Goal: Information Seeking & Learning: Learn about a topic

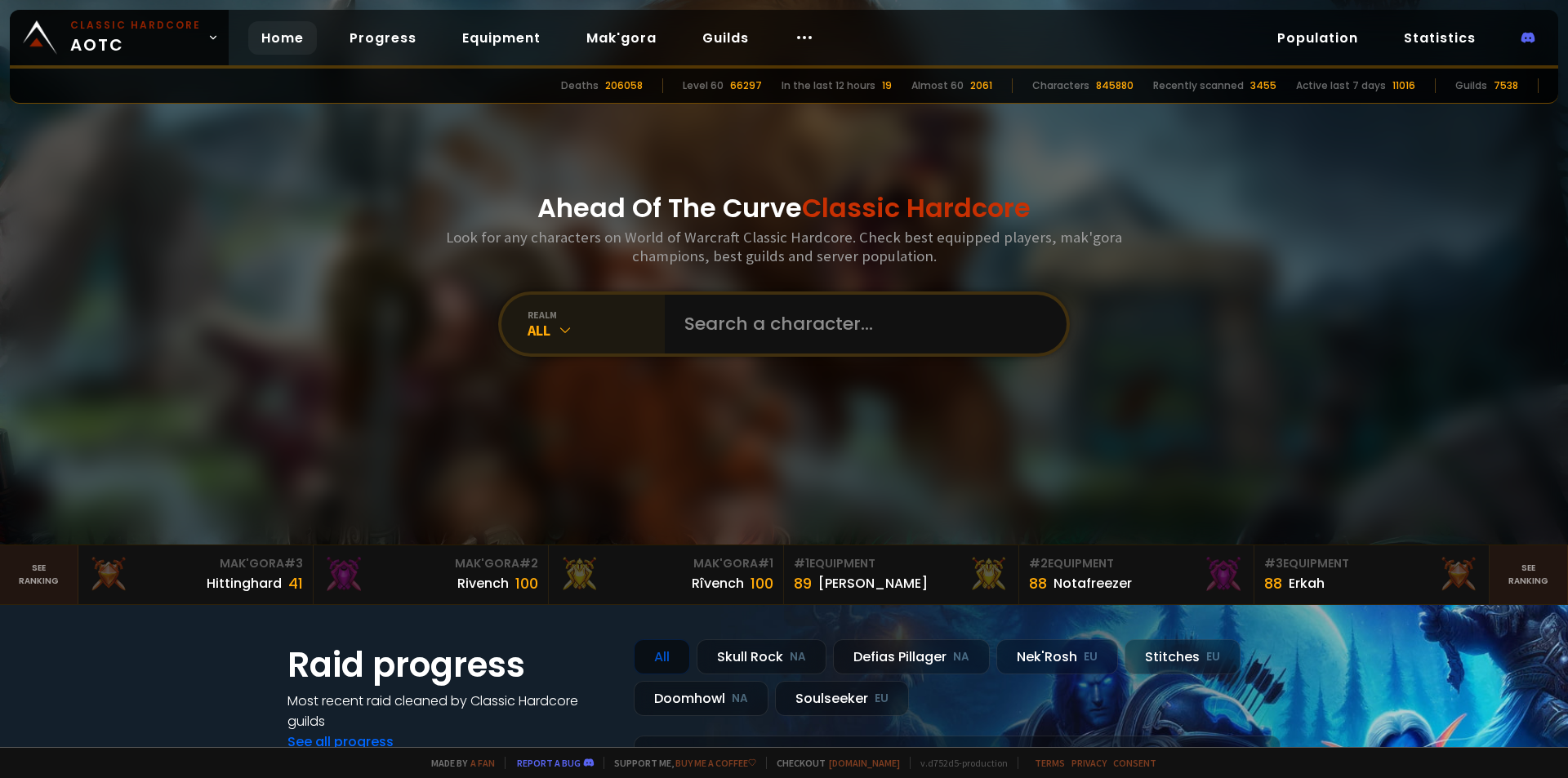
click at [534, 323] on div "All" at bounding box center [596, 330] width 137 height 19
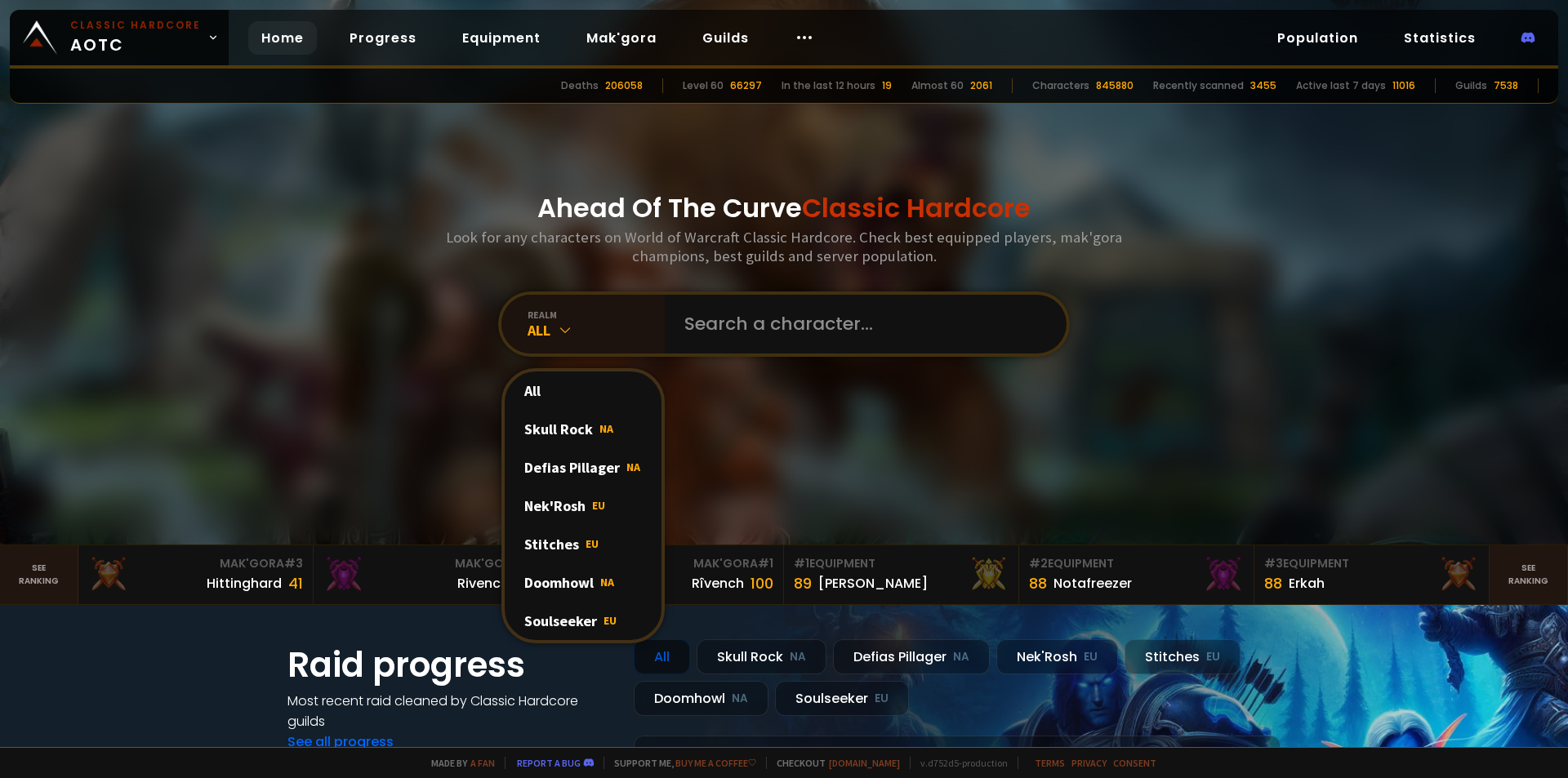
drag, startPoint x: 583, startPoint y: 539, endPoint x: 591, endPoint y: 537, distance: 8.2
click at [585, 538] on span "EU" at bounding box center [592, 543] width 13 height 14
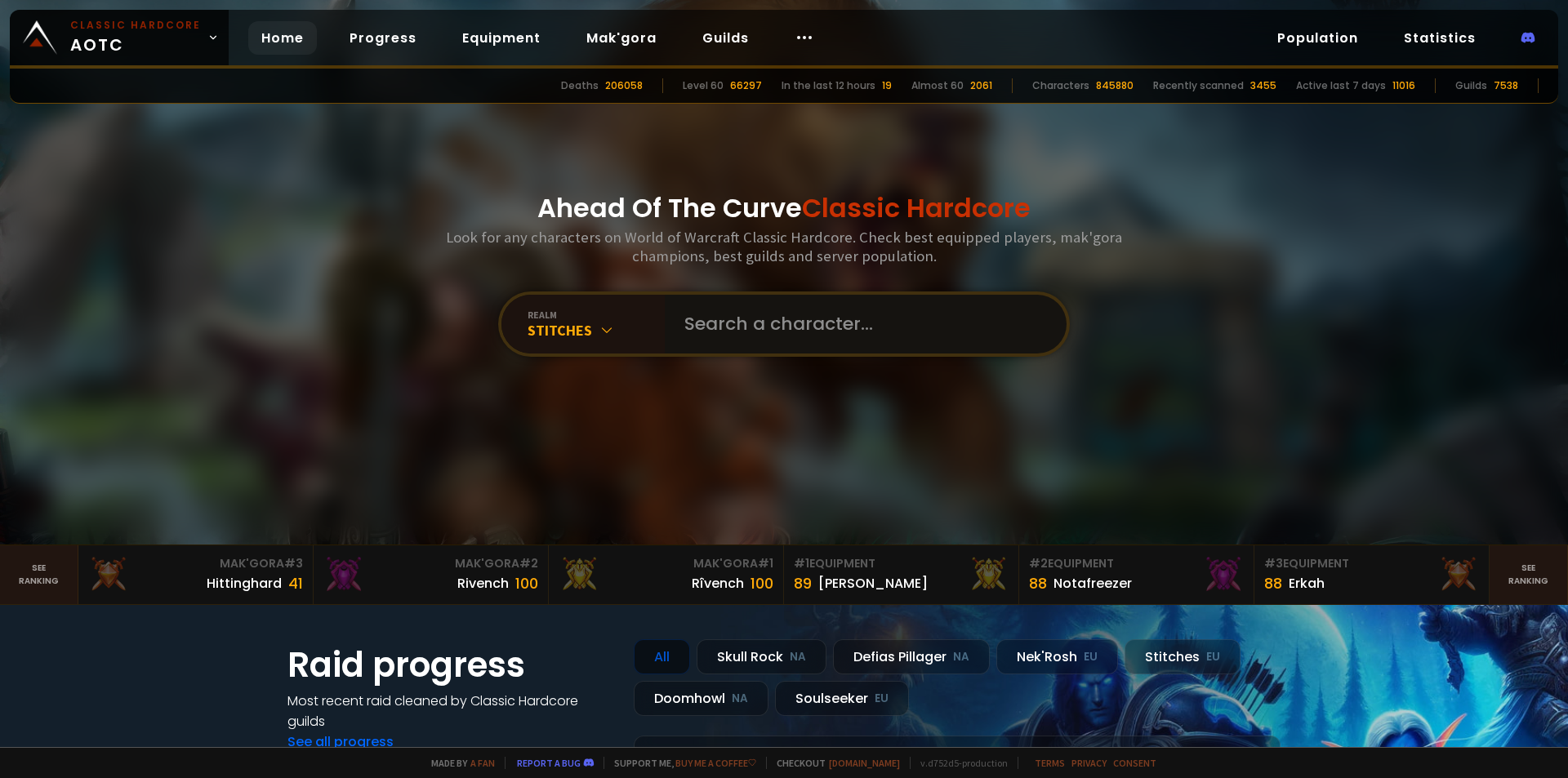
click at [727, 335] on input "text" at bounding box center [860, 324] width 372 height 59
click at [1349, 38] on link "Population" at bounding box center [1317, 37] width 107 height 33
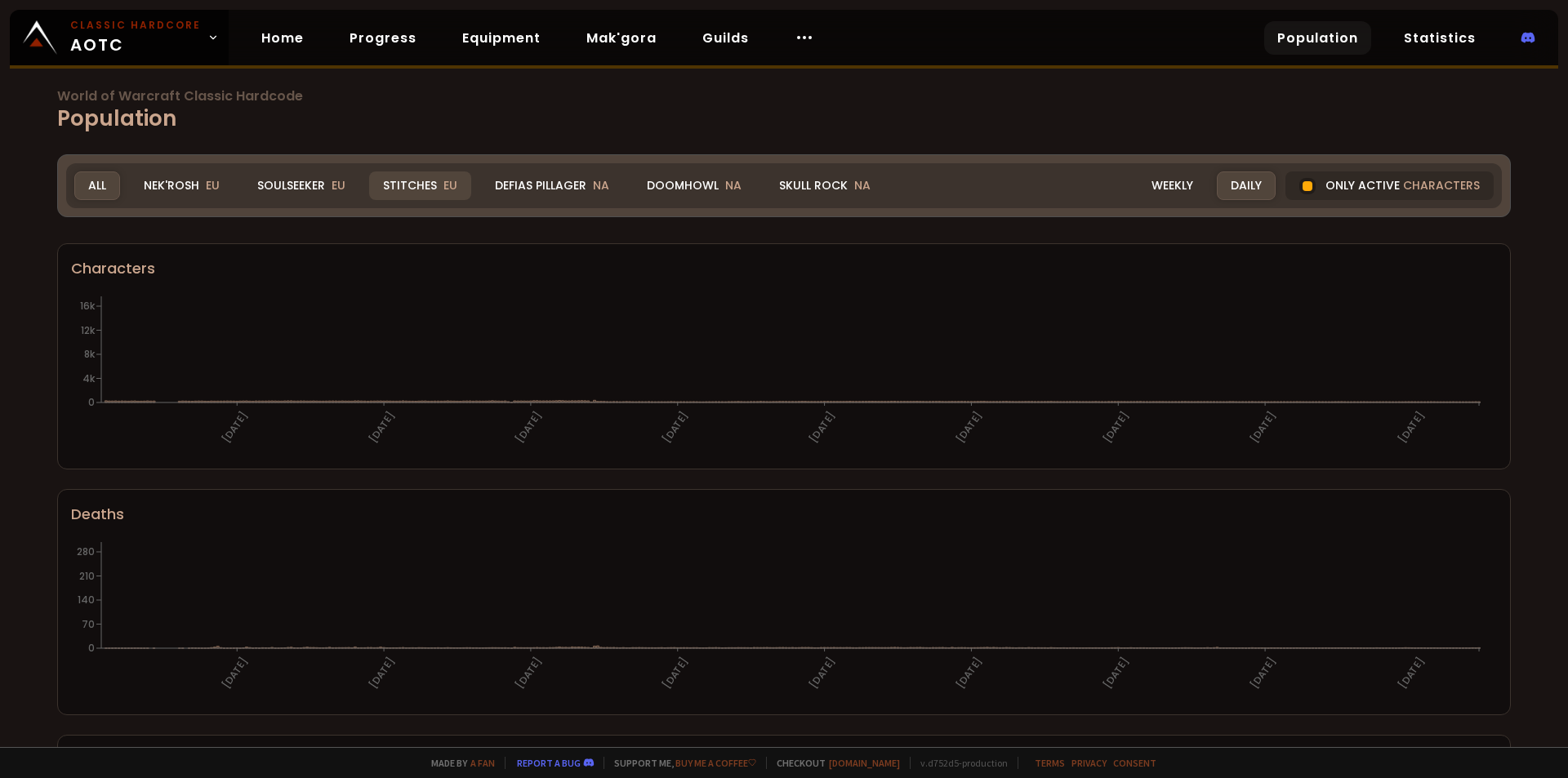
click at [428, 187] on div "Stitches EU" at bounding box center [420, 185] width 102 height 29
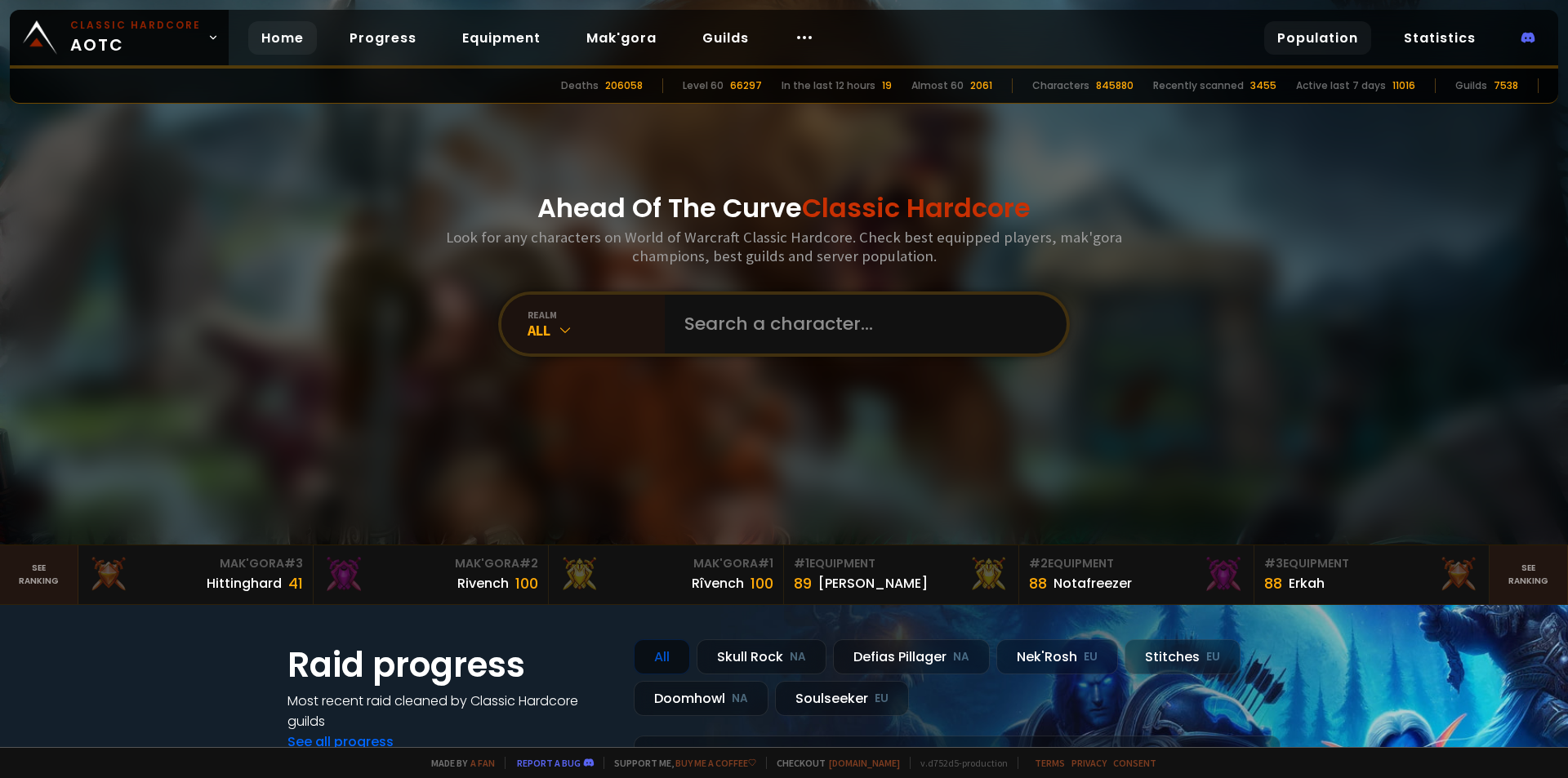
click at [1310, 37] on link "Population" at bounding box center [1317, 37] width 107 height 33
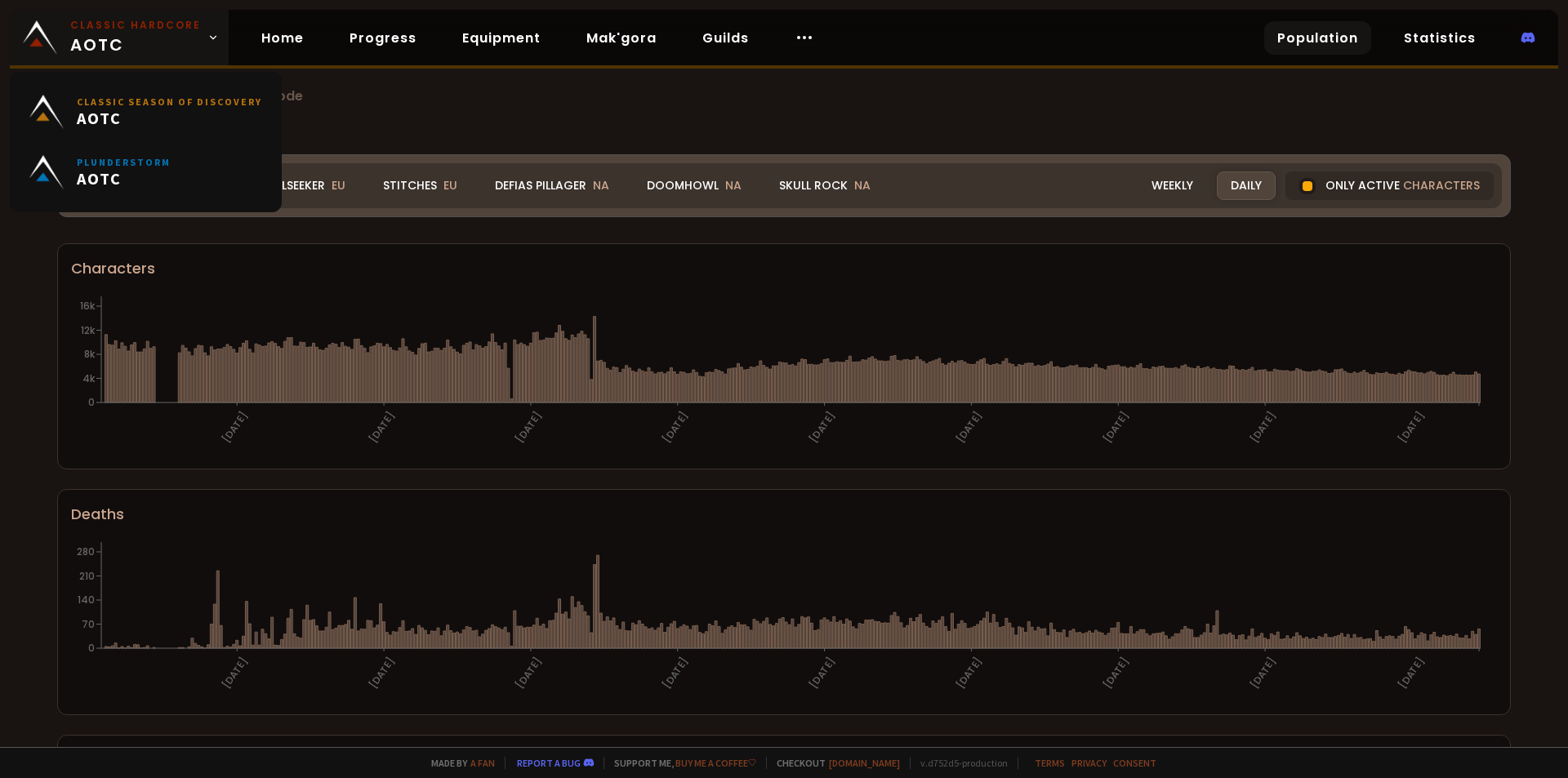
click at [187, 37] on span "Classic Hardcore AOTC" at bounding box center [135, 37] width 130 height 39
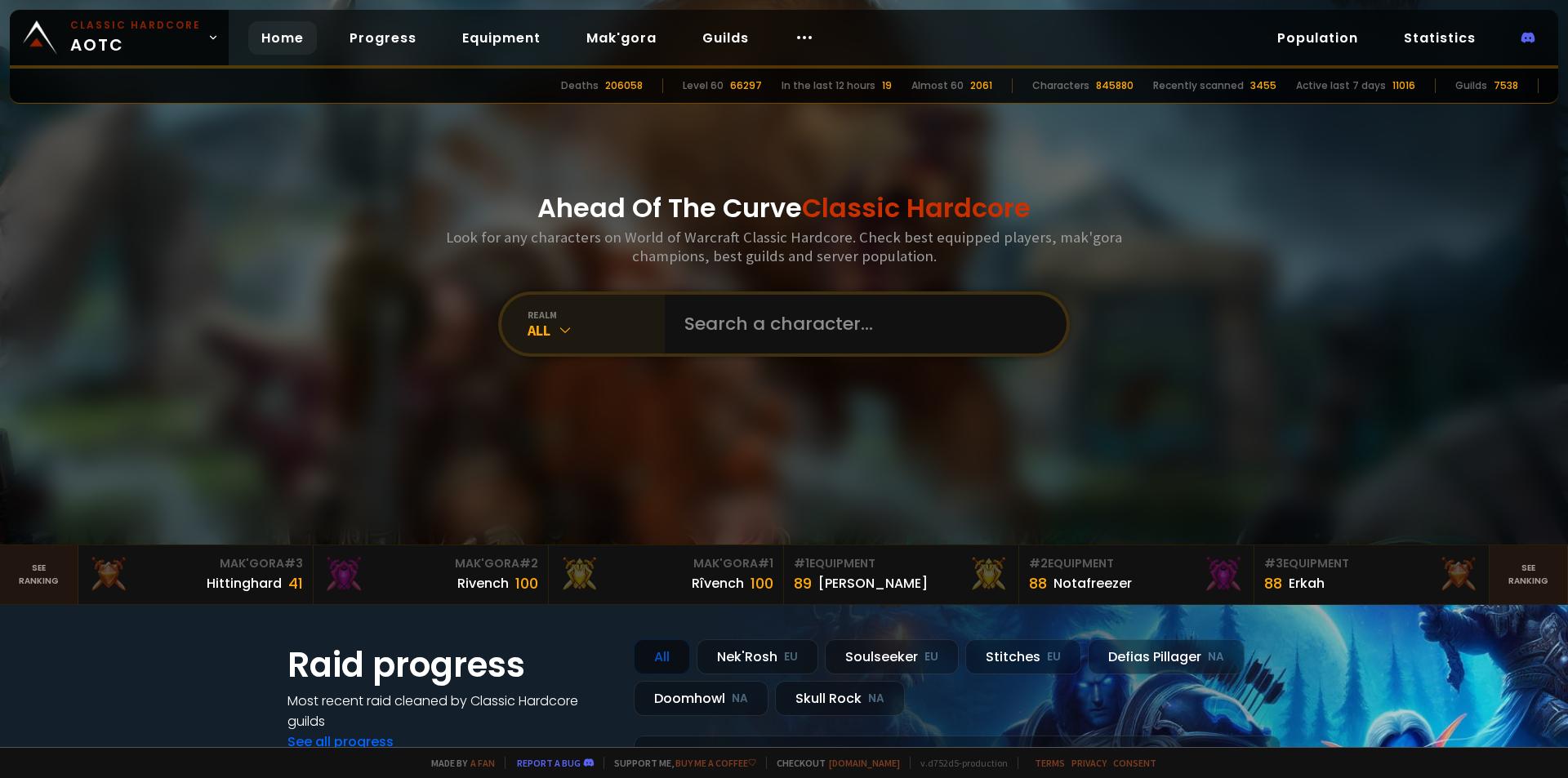
click at [598, 344] on div "realm All" at bounding box center [583, 324] width 164 height 59
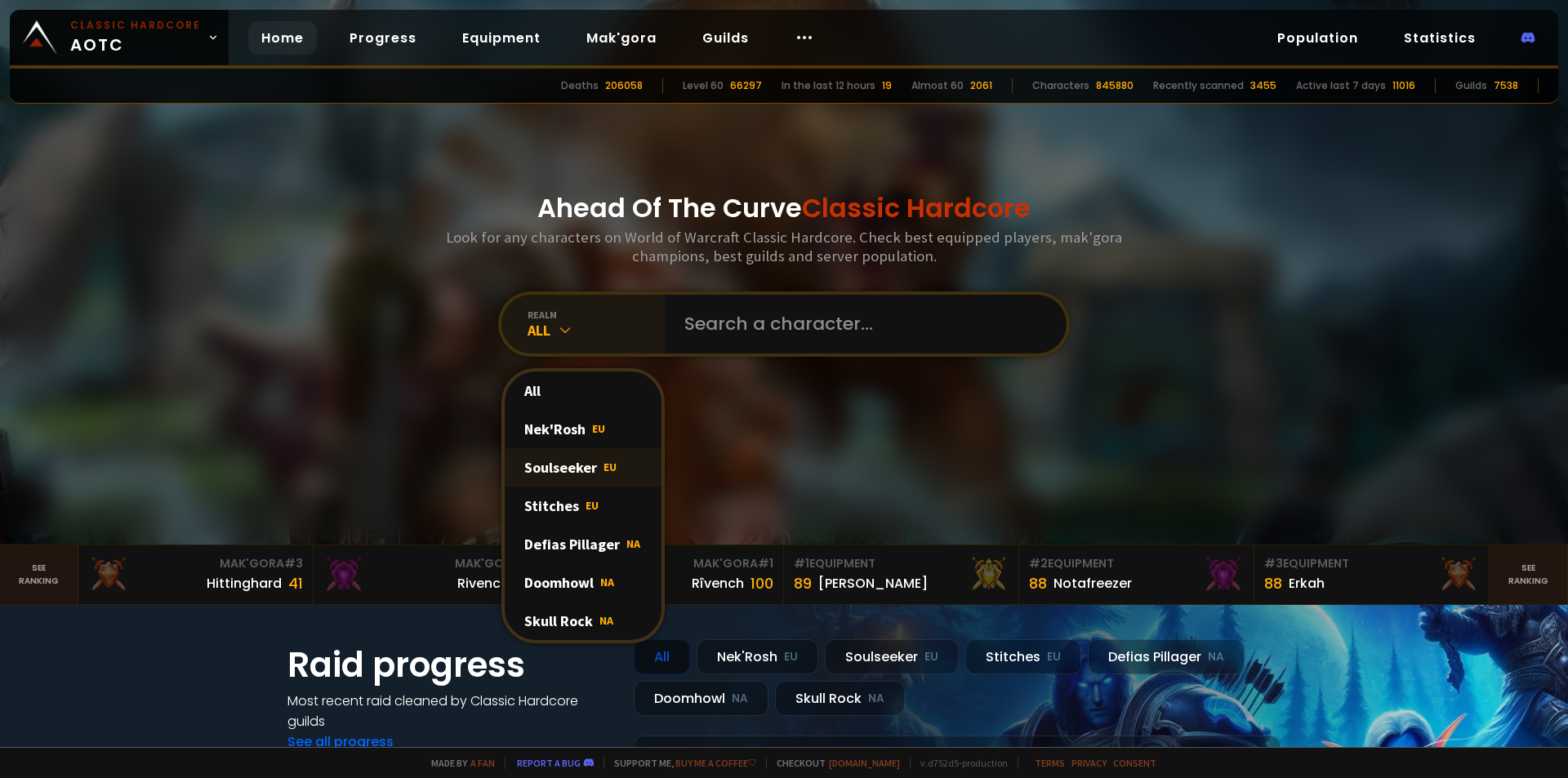
click at [587, 469] on div "Soulseeker EU" at bounding box center [582, 467] width 157 height 38
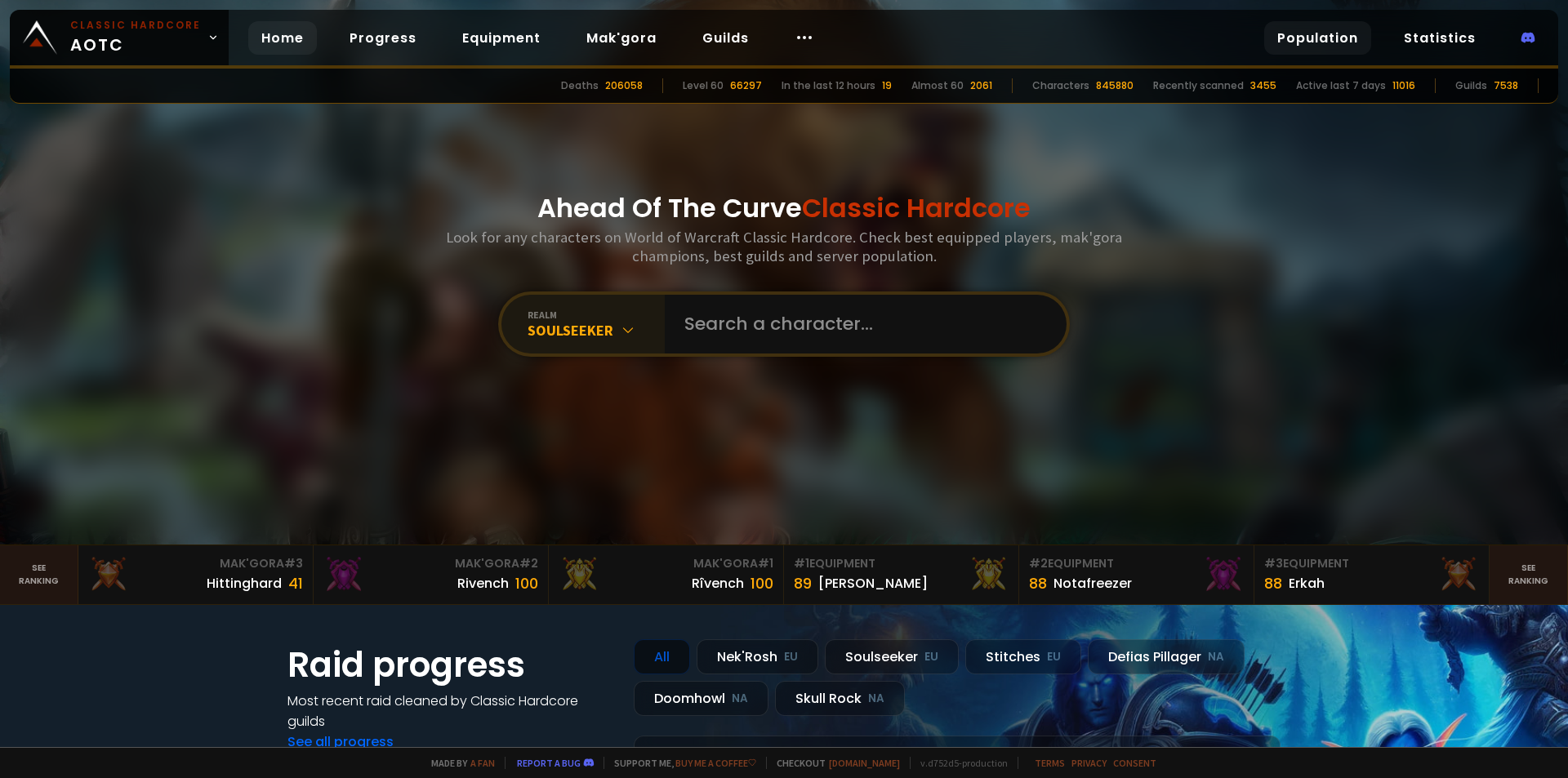
click at [1324, 36] on link "Population" at bounding box center [1317, 37] width 107 height 33
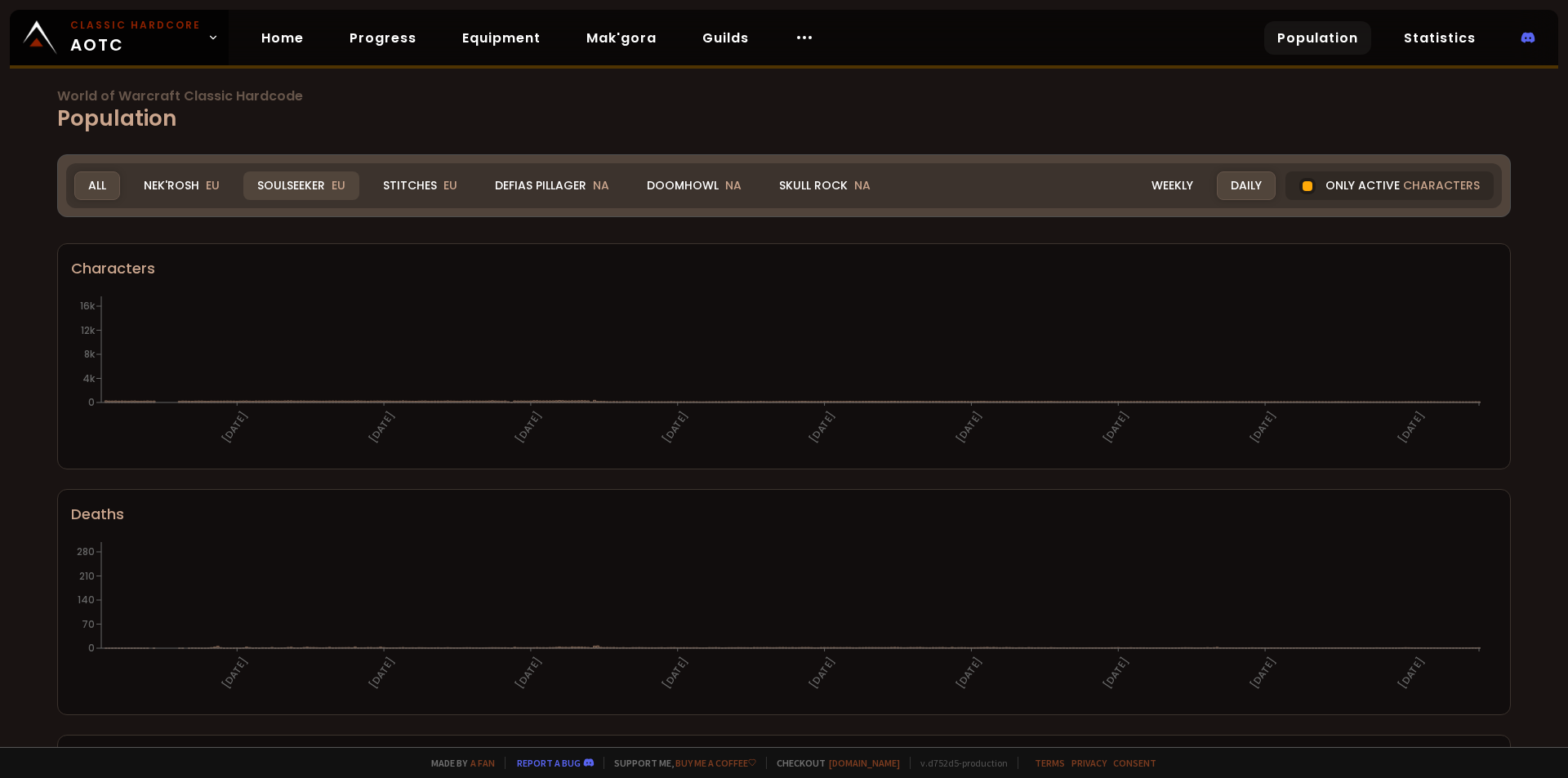
click at [302, 188] on div "Soulseeker EU" at bounding box center [302, 185] width 116 height 29
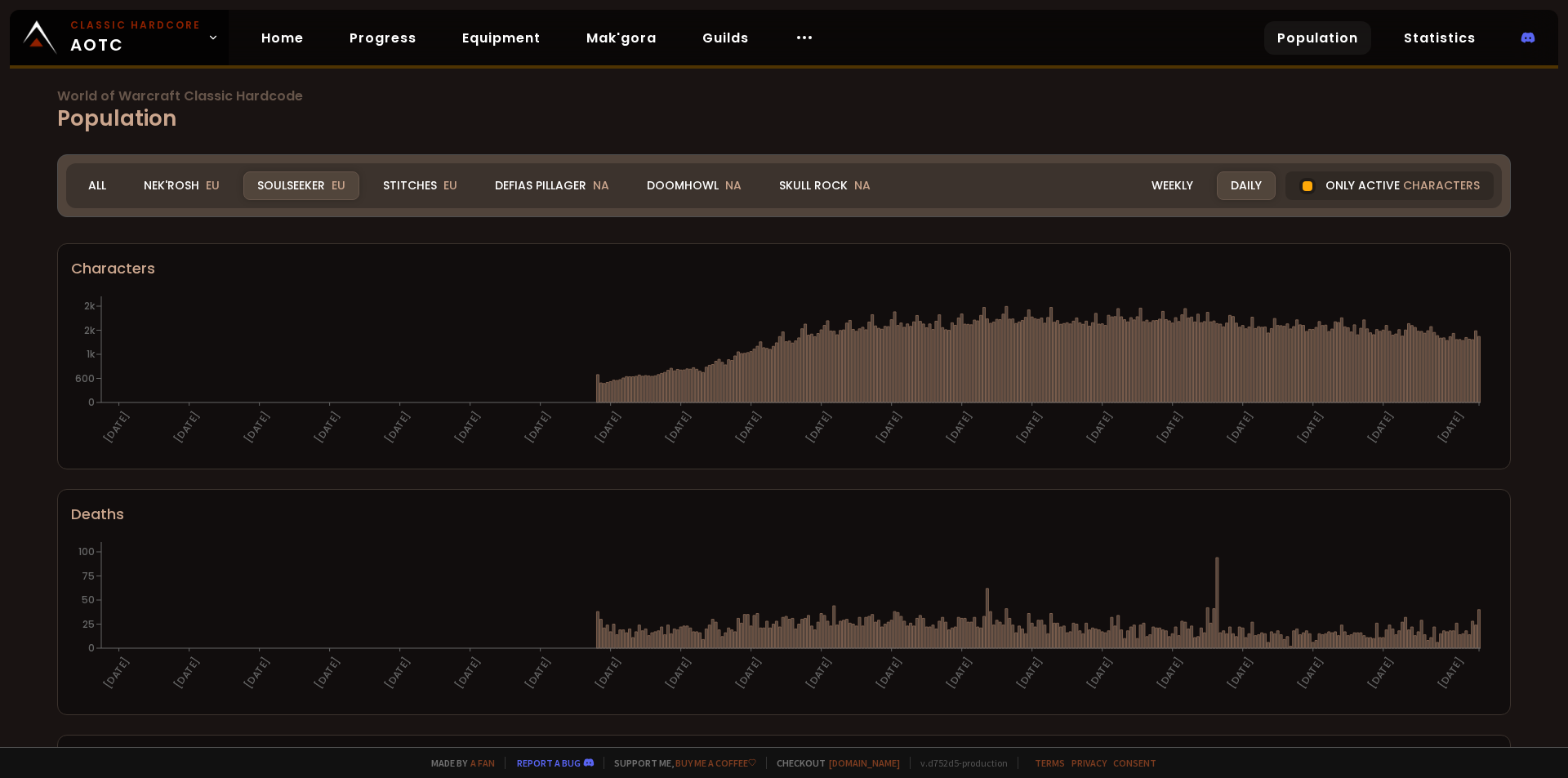
click at [292, 178] on div "Soulseeker EU" at bounding box center [302, 185] width 116 height 29
click at [1167, 179] on div "Weekly" at bounding box center [1171, 185] width 69 height 29
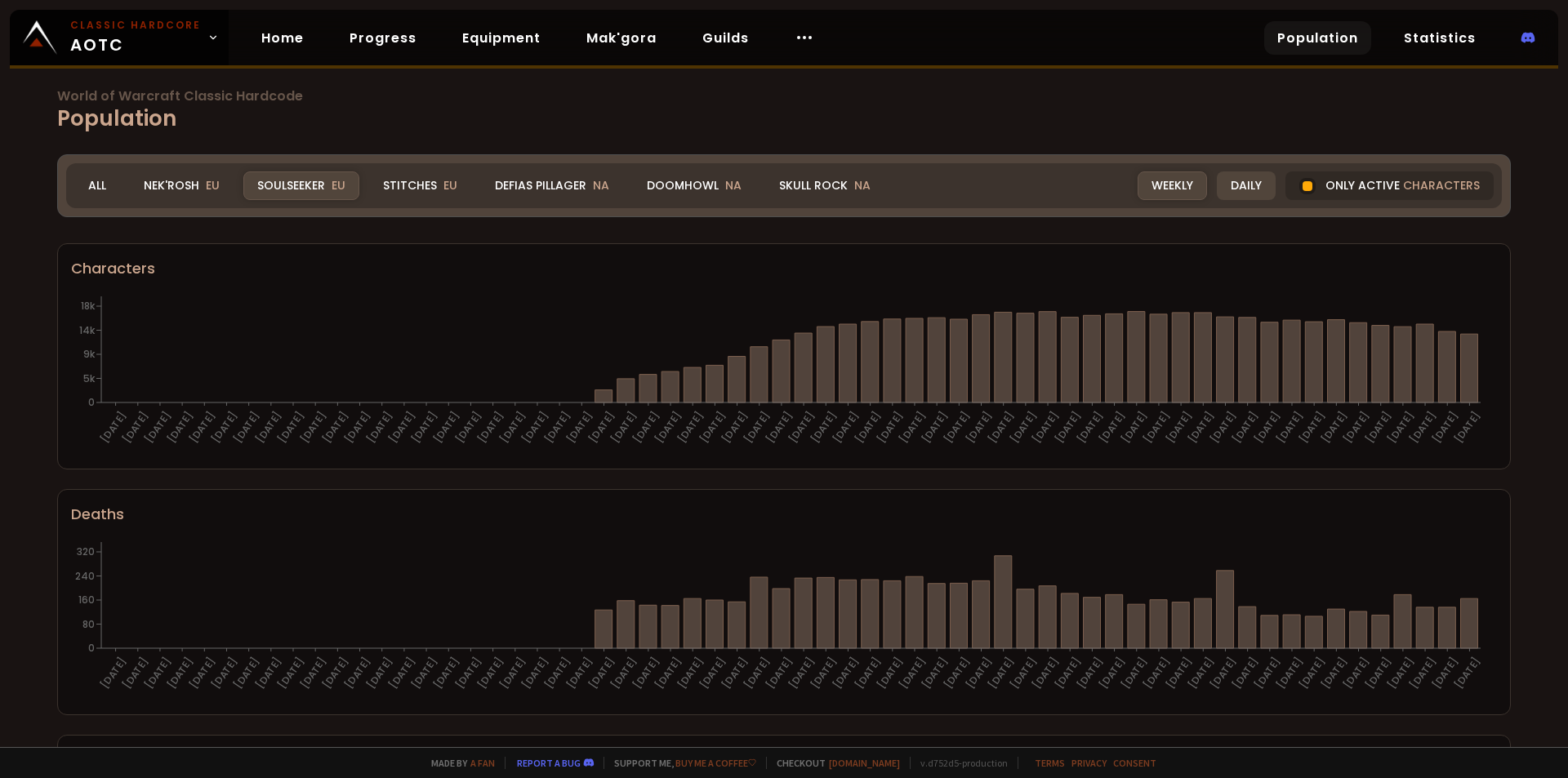
click at [1247, 190] on div "Daily" at bounding box center [1246, 185] width 59 height 29
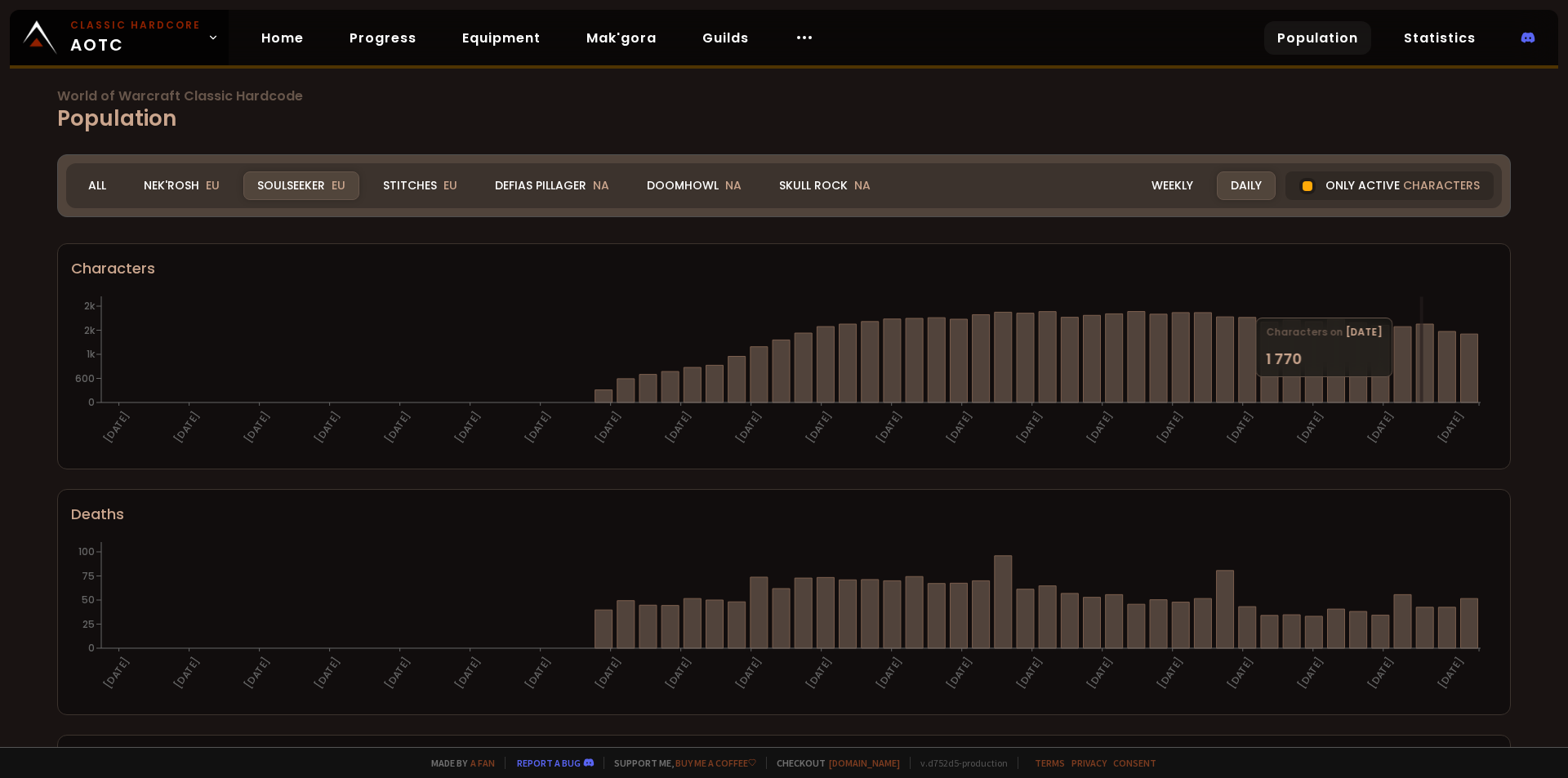
click at [1257, 173] on div "Daily" at bounding box center [1246, 185] width 59 height 29
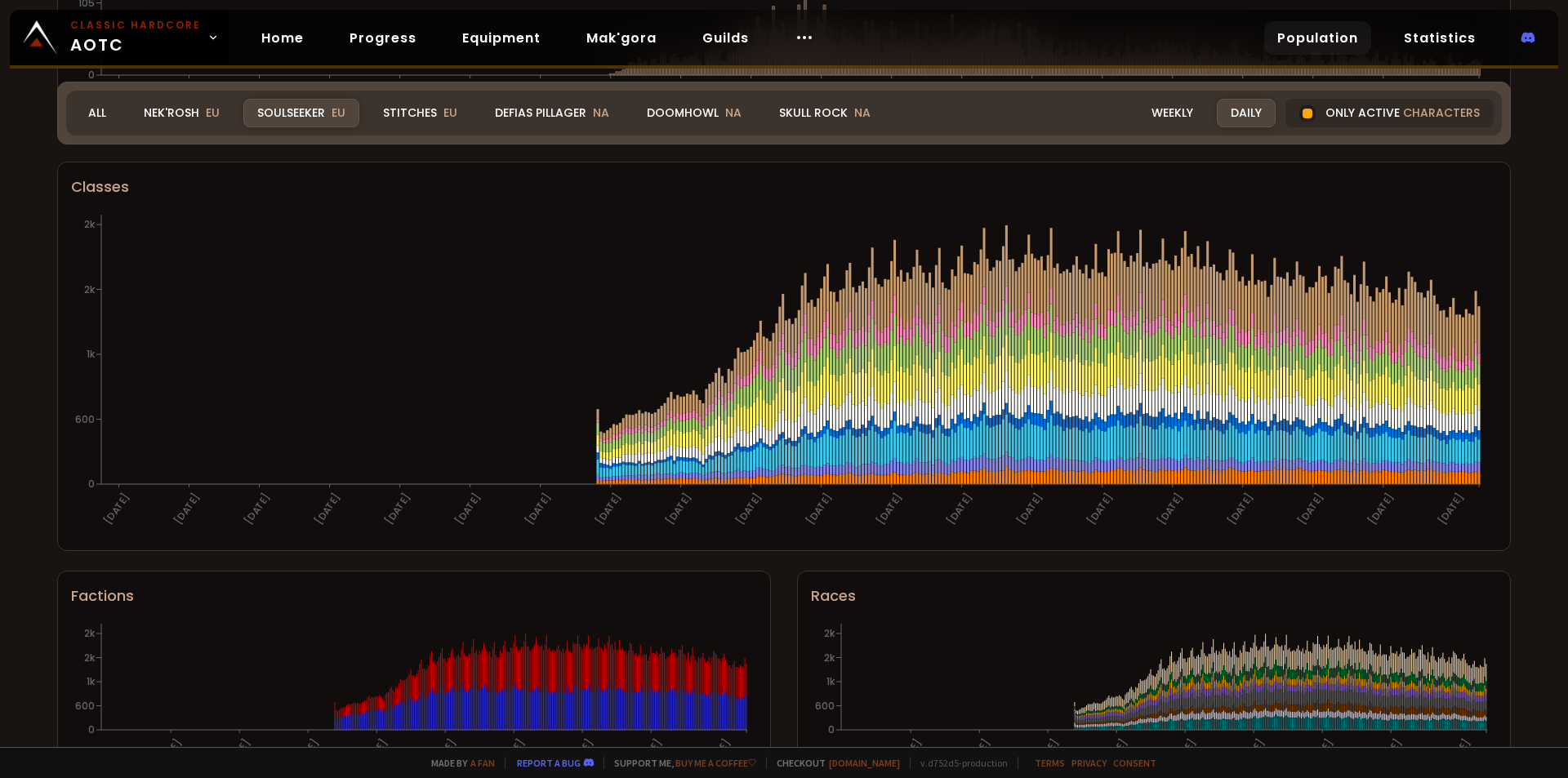
scroll to position [887, 0]
